Goal: Information Seeking & Learning: Learn about a topic

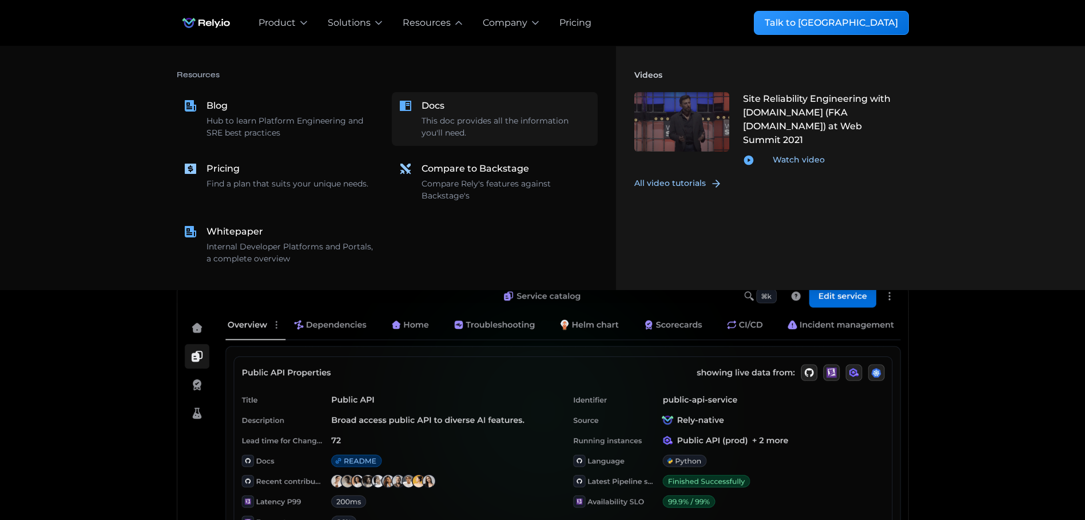
click at [443, 107] on div "Docs" at bounding box center [433, 106] width 23 height 14
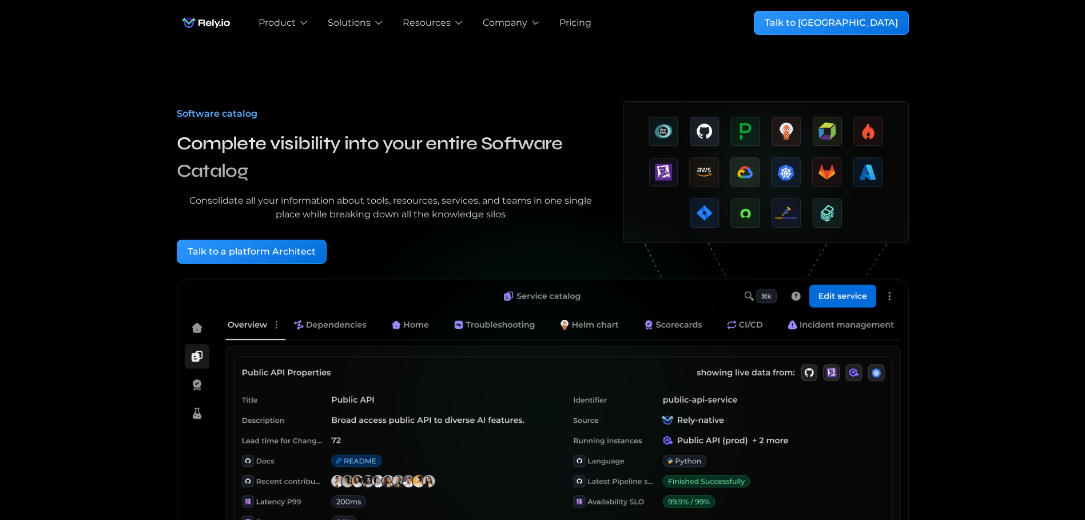
click at [570, 17] on div "Pricing" at bounding box center [575, 23] width 32 height 14
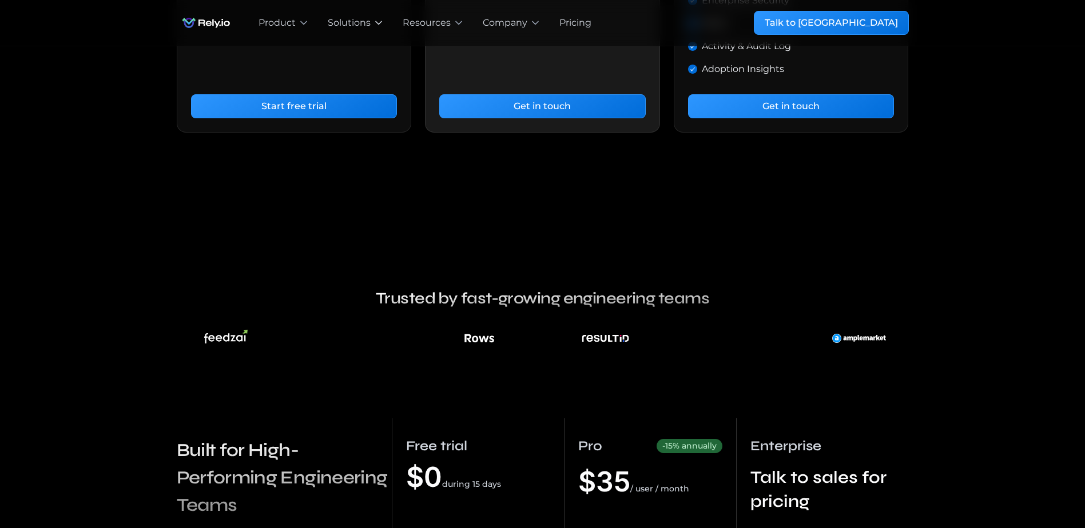
scroll to position [534, 0]
